Goal: Find specific page/section: Find specific page/section

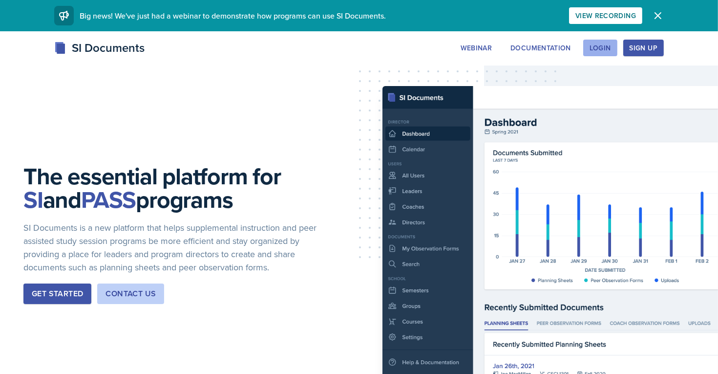
click at [602, 52] on div "Login" at bounding box center [599, 48] width 21 height 8
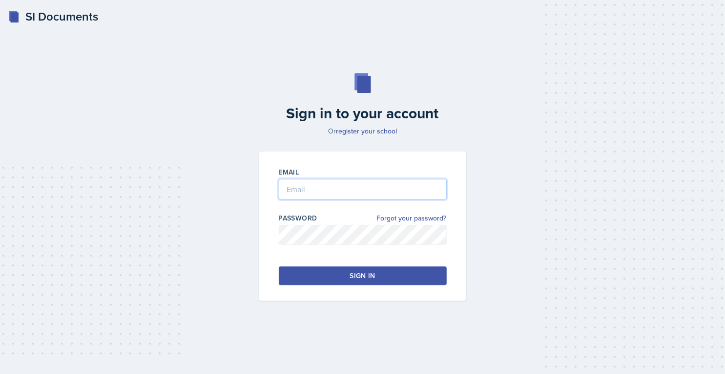
click at [400, 187] on input "email" at bounding box center [363, 189] width 168 height 21
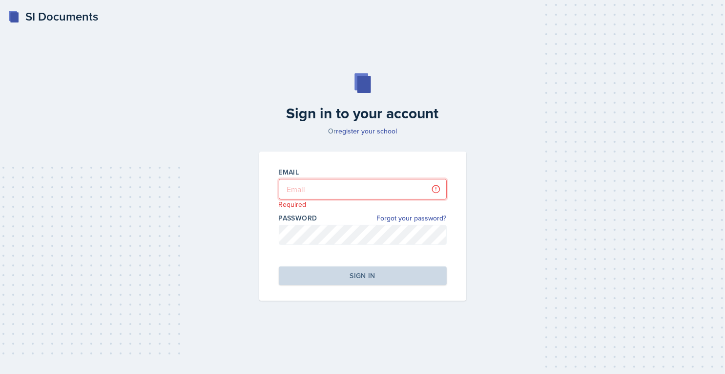
type input "[EMAIL_ADDRESS][DOMAIN_NAME]"
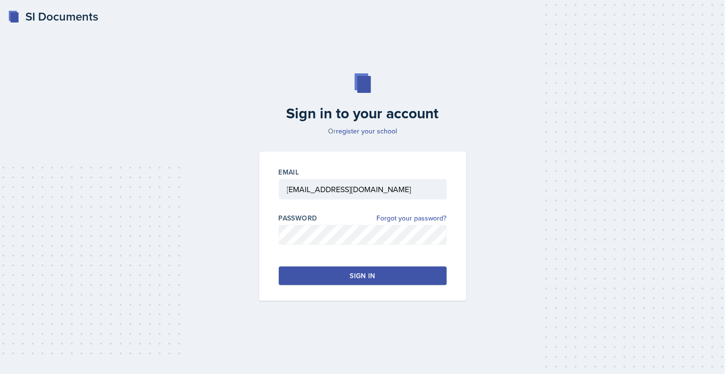
click at [356, 276] on div "Sign in" at bounding box center [362, 275] width 25 height 10
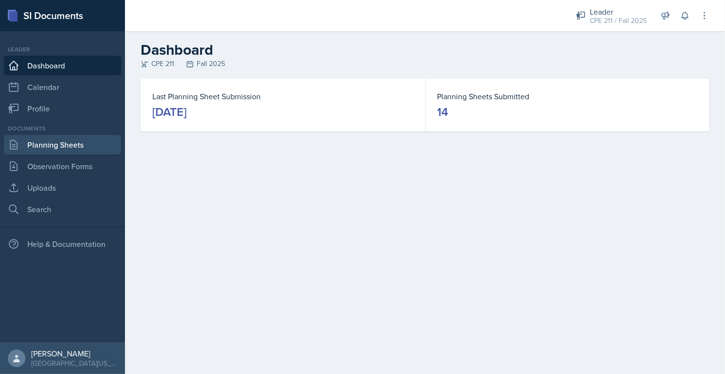
click at [67, 147] on link "Planning Sheets" at bounding box center [62, 145] width 117 height 20
